Goal: Task Accomplishment & Management: Manage account settings

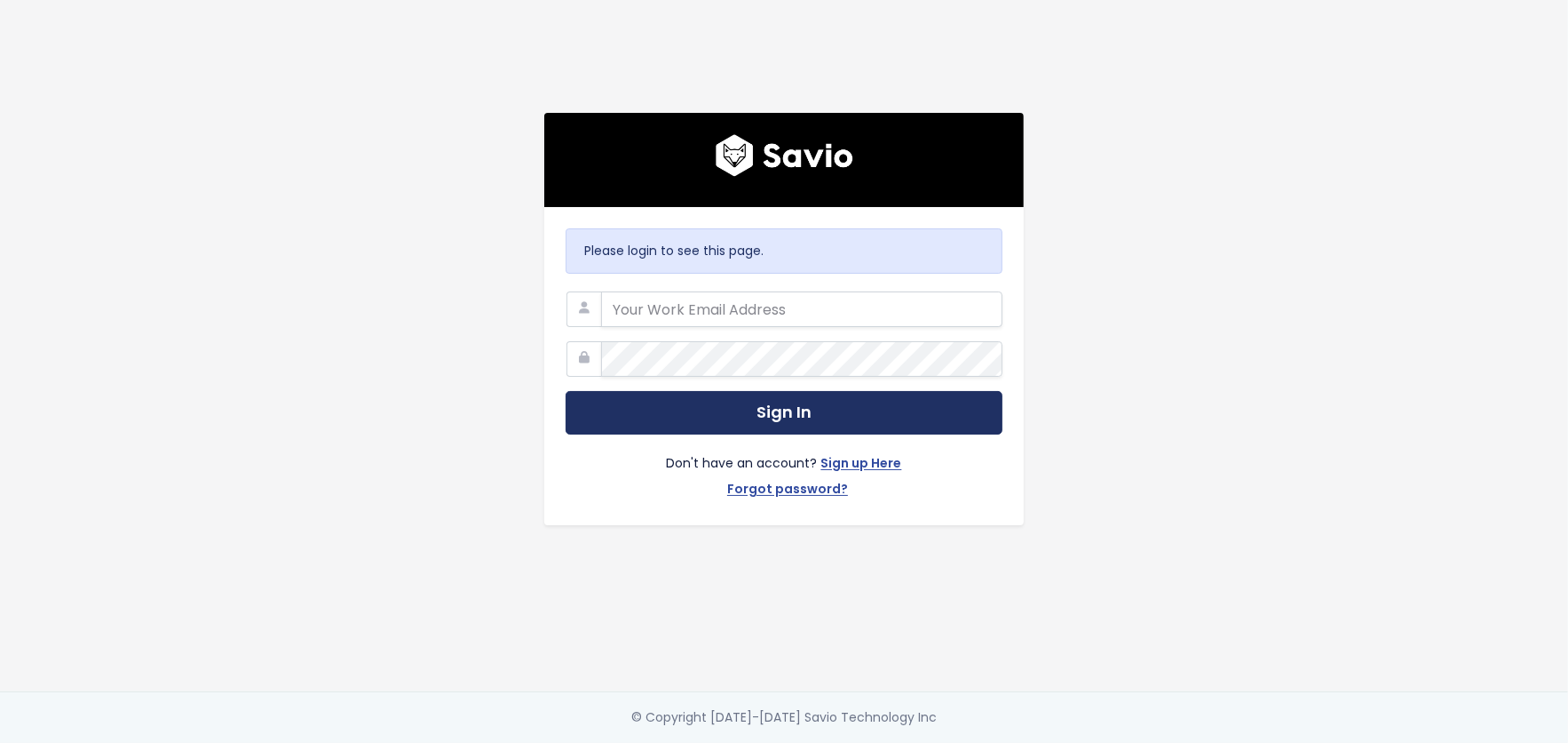
type input "[PERSON_NAME][EMAIL_ADDRESS][DOMAIN_NAME]"
click at [719, 412] on button "Sign In" at bounding box center [783, 412] width 437 height 43
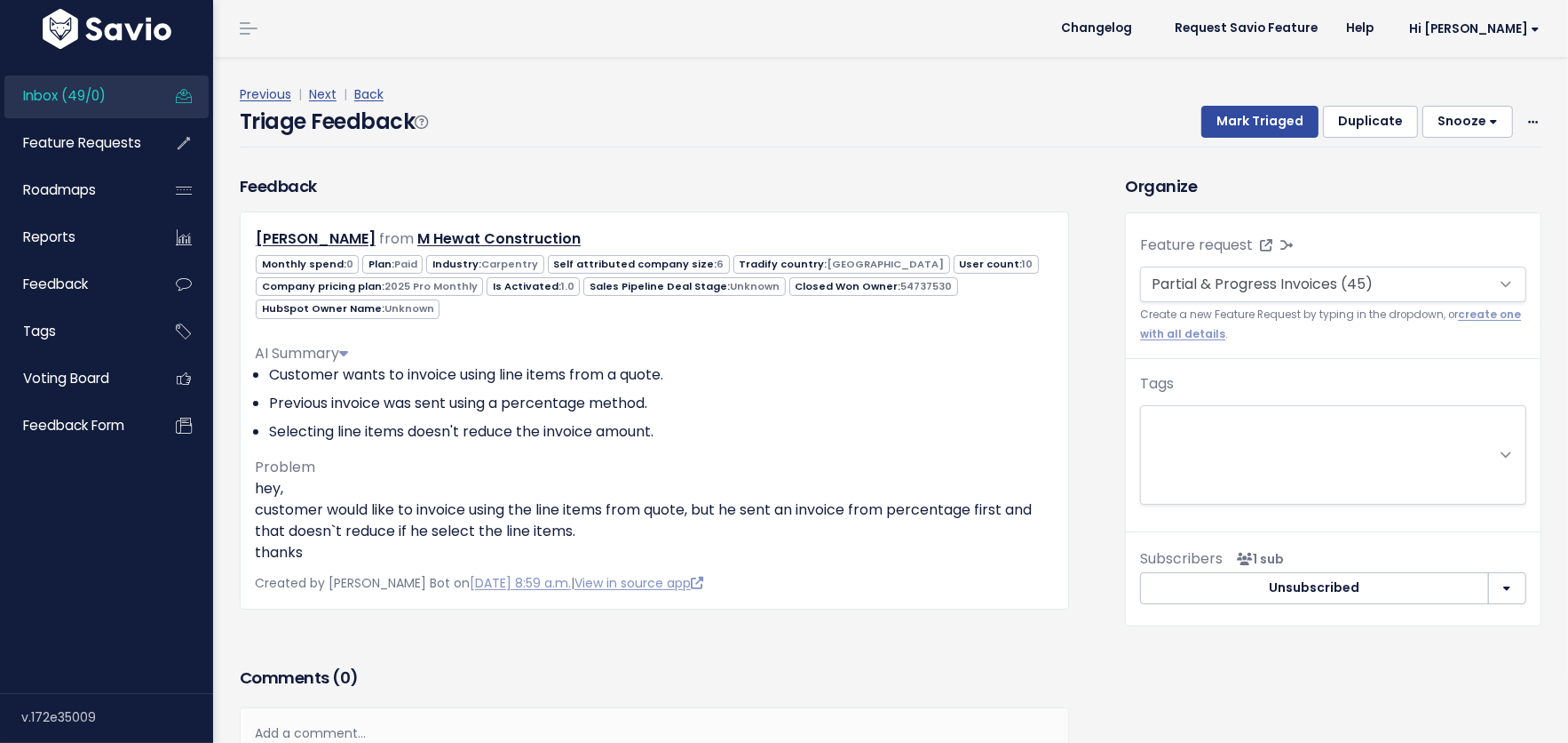
click at [73, 90] on span "Inbox (49/0)" at bounding box center [64, 95] width 83 height 18
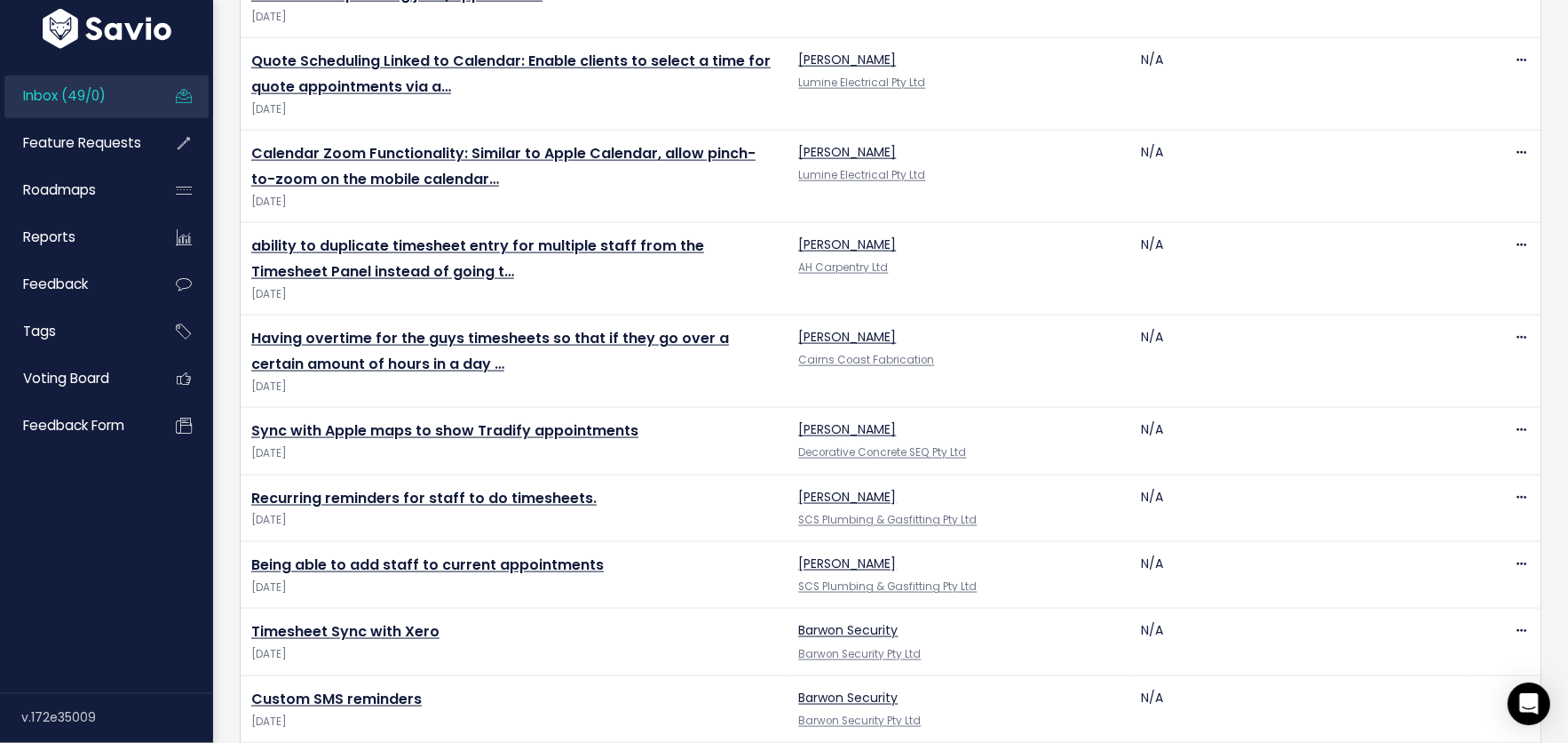
scroll to position [3452, 0]
